Goal: Task Accomplishment & Management: Manage account settings

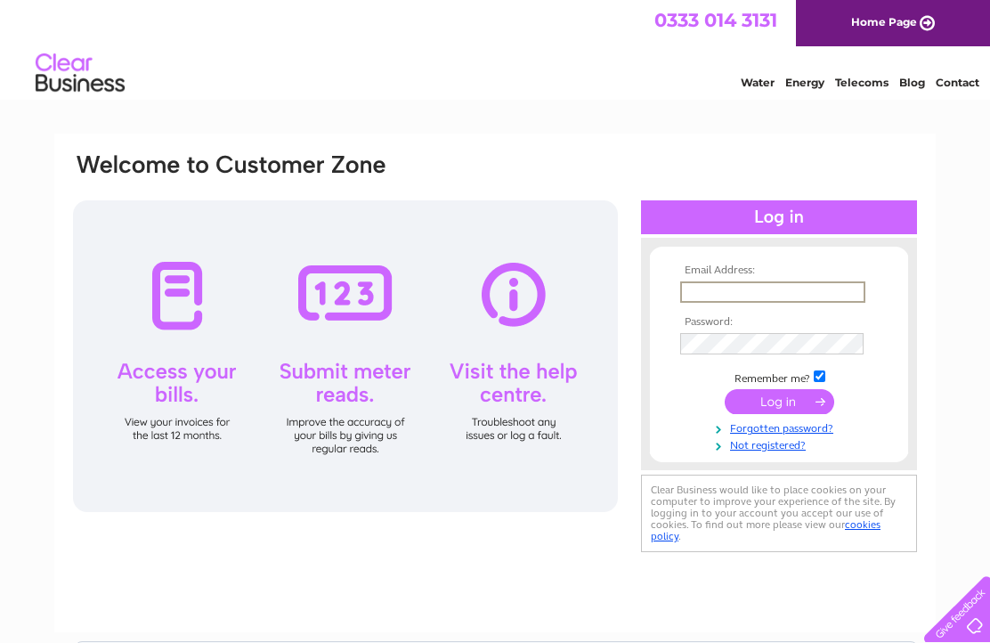
type input "John.milnes@outlook.com"
click at [779, 411] on input "submit" at bounding box center [780, 401] width 110 height 25
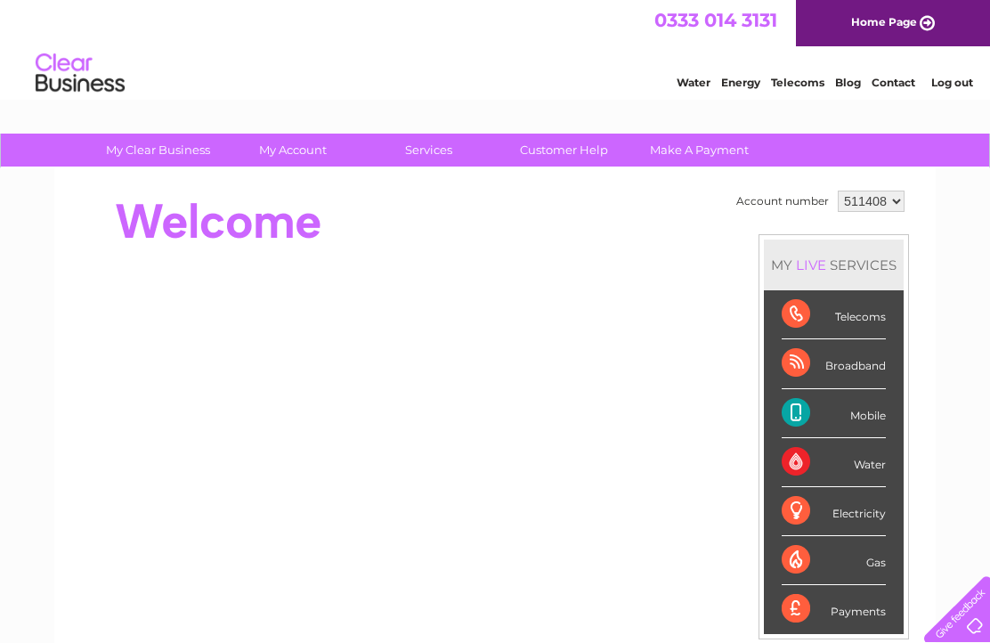
click at [290, 180] on div "Account number 511408 MY LIVE SERVICES Telecoms Broadband Mobile Water Electric…" at bounding box center [494, 499] width 881 height 662
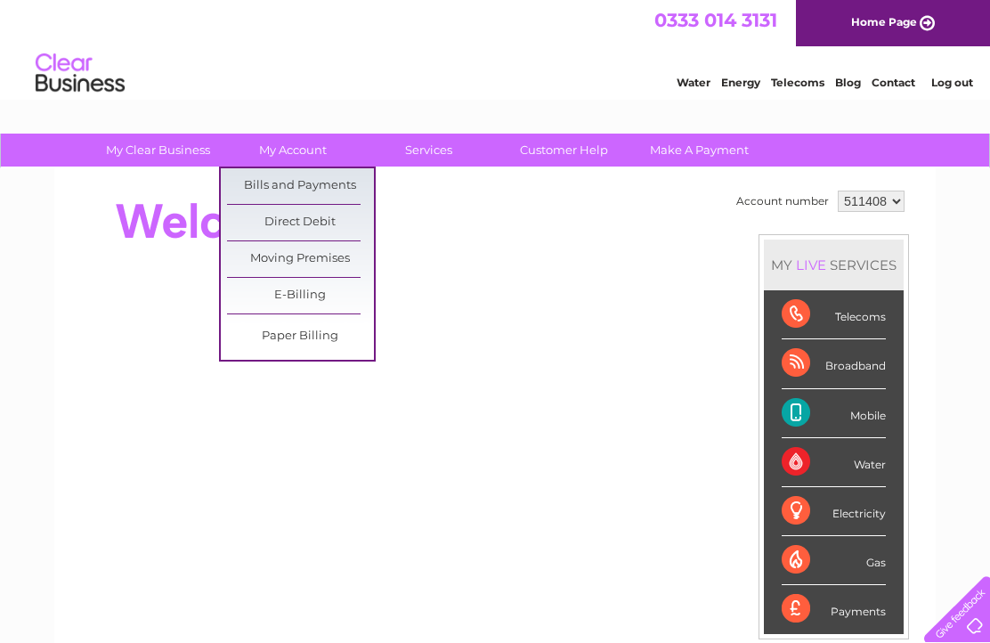
click at [348, 185] on link "Bills and Payments" at bounding box center [300, 186] width 147 height 36
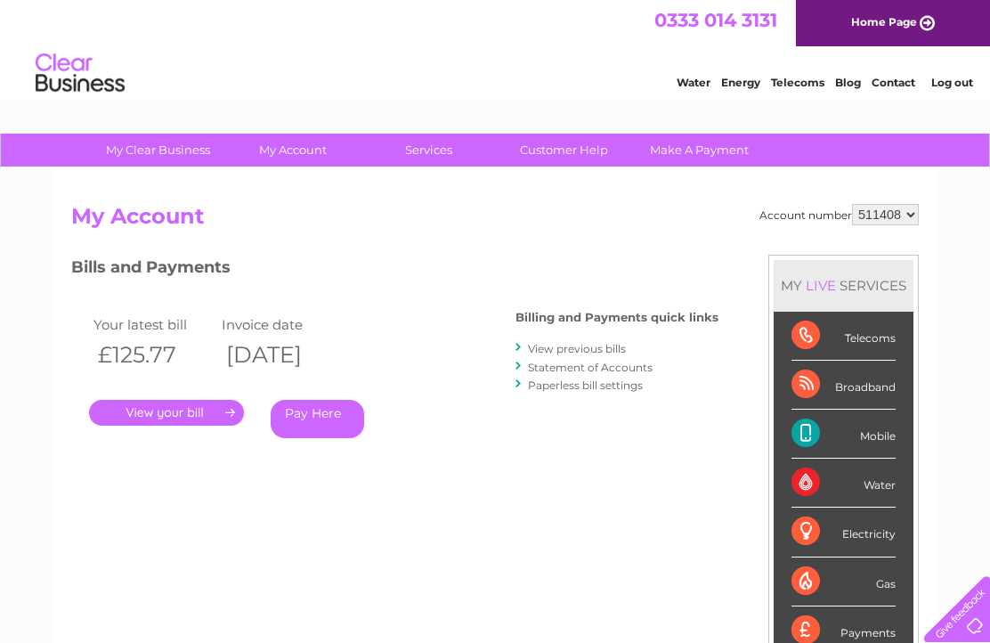
click at [123, 422] on link "." at bounding box center [166, 413] width 155 height 26
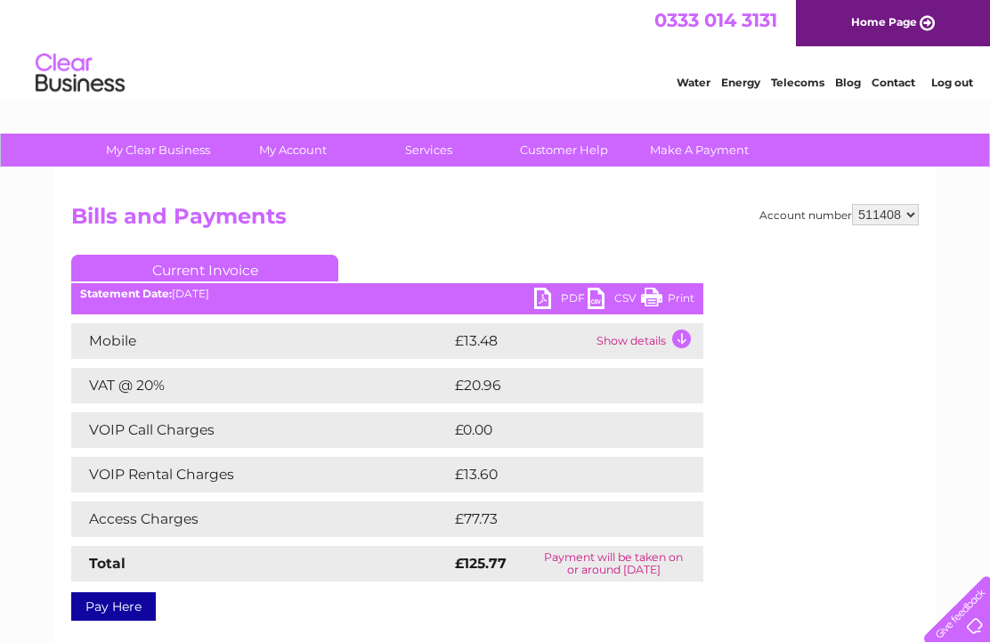
click at [559, 299] on link "PDF" at bounding box center [560, 301] width 53 height 26
